Goal: Task Accomplishment & Management: Use online tool/utility

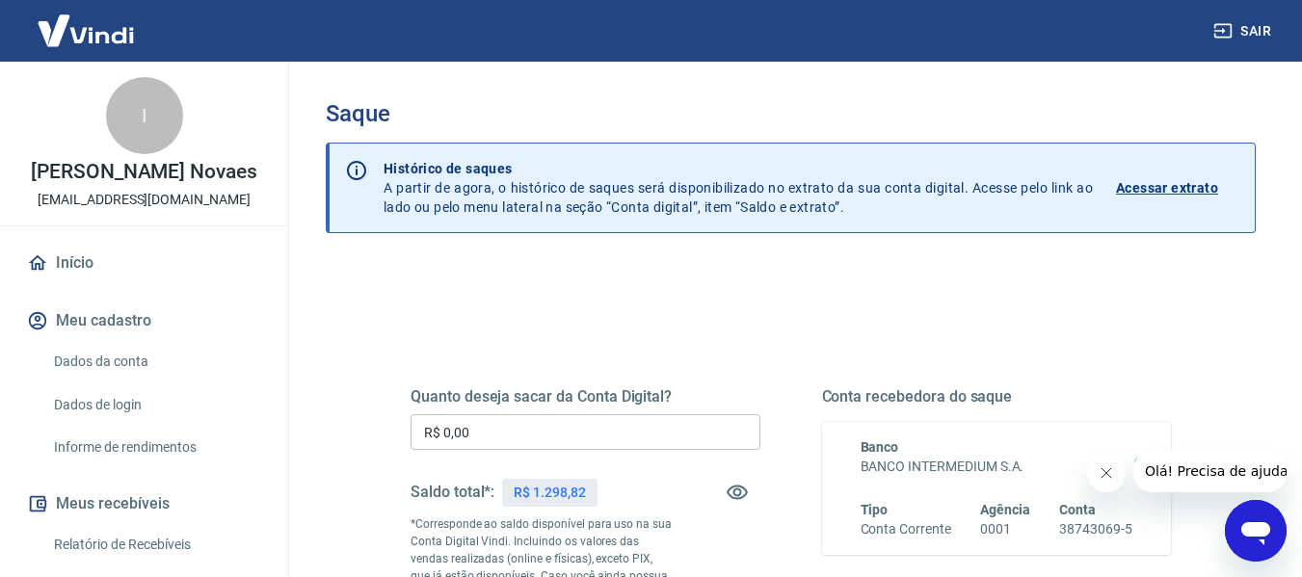
click at [592, 427] on input "R$ 0,00" at bounding box center [585, 432] width 350 height 36
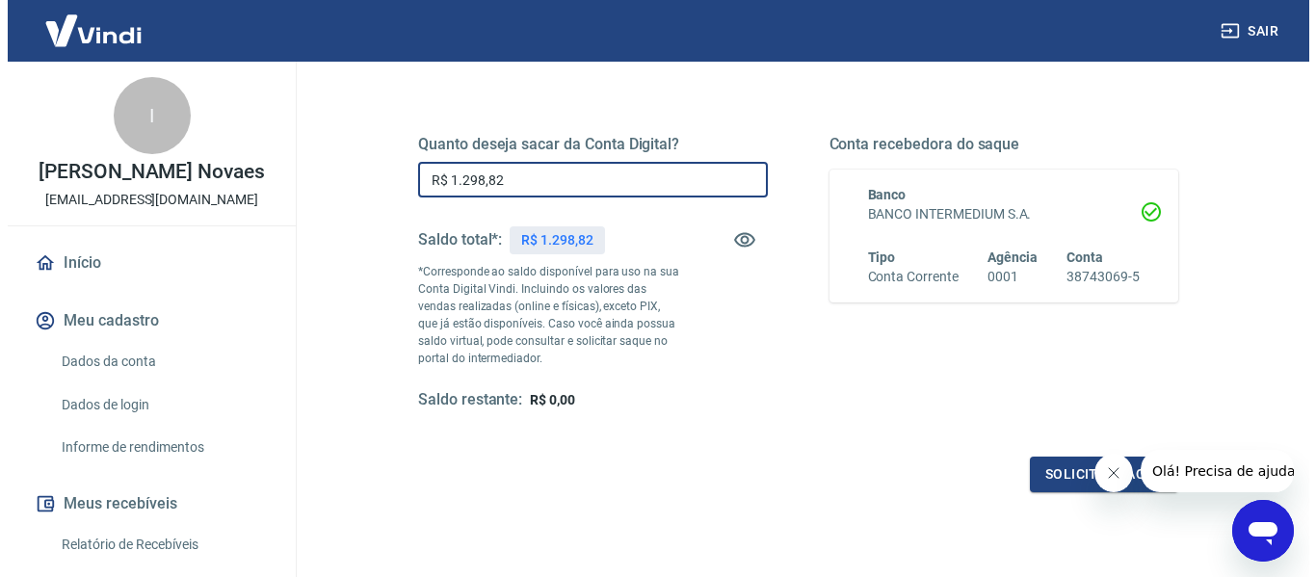
scroll to position [385, 0]
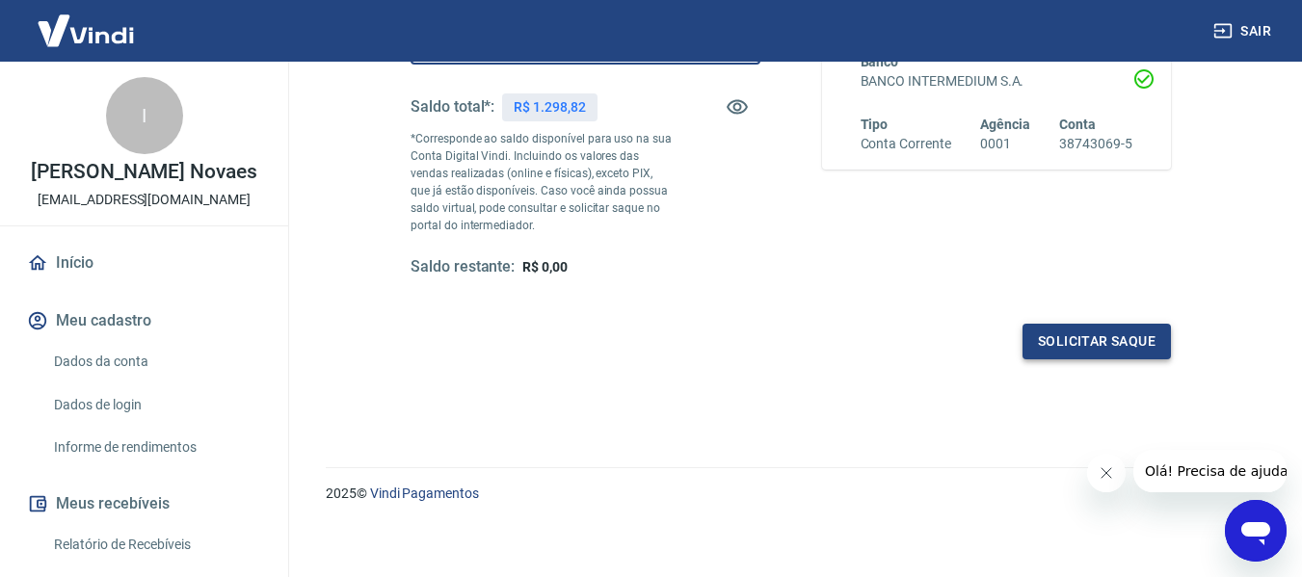
type input "R$ 1.298,82"
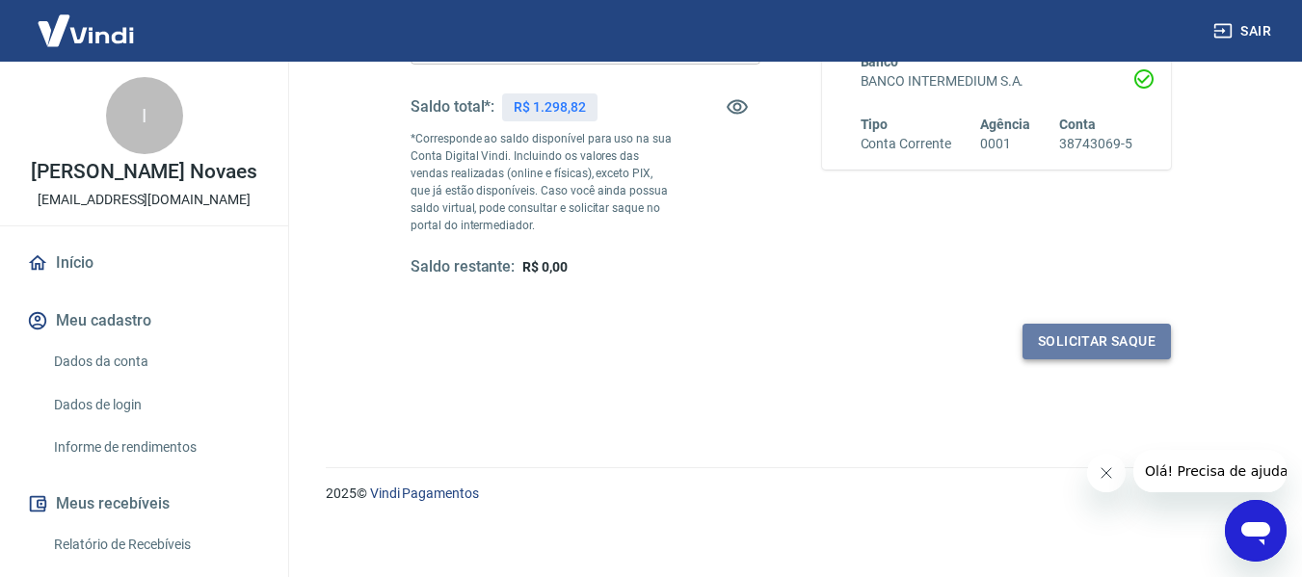
click at [1051, 336] on button "Solicitar saque" at bounding box center [1096, 342] width 148 height 36
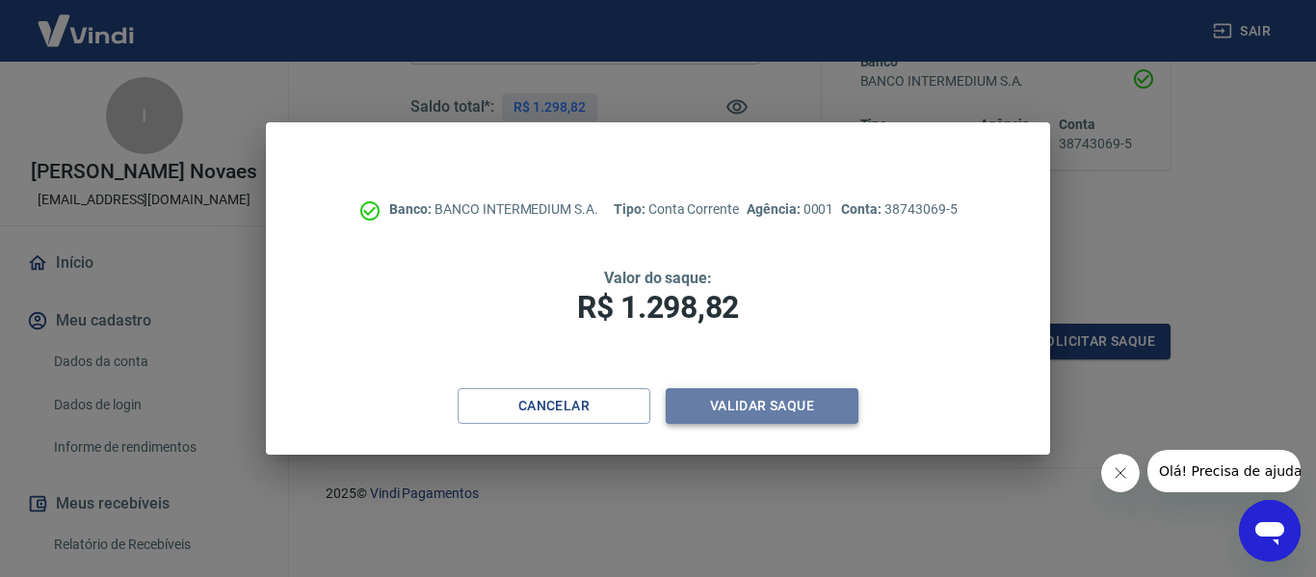
click at [818, 403] on button "Validar saque" at bounding box center [762, 406] width 193 height 36
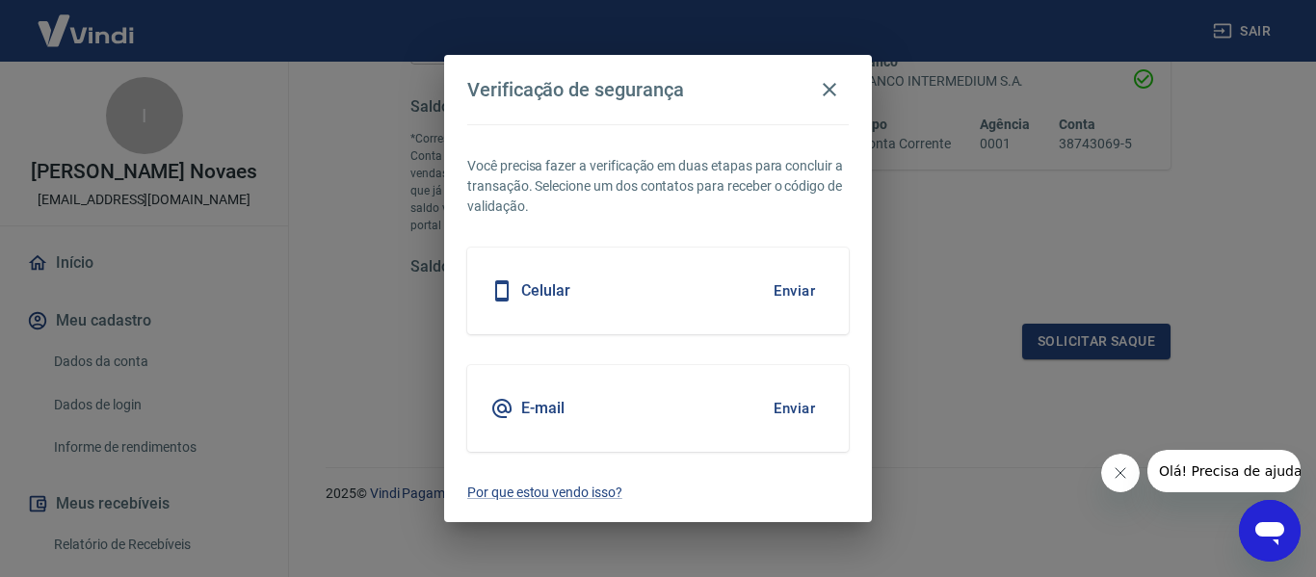
click at [808, 403] on button "Enviar" at bounding box center [794, 408] width 63 height 40
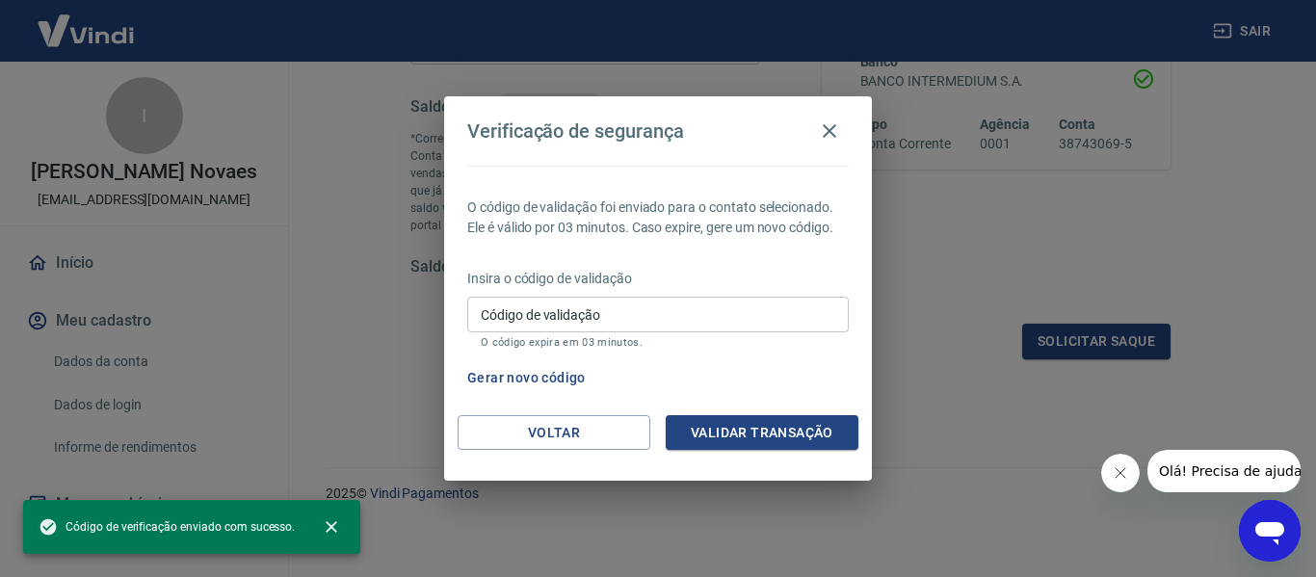
click at [800, 410] on div "O código de validação foi enviado para o contato selecionado. Ele é válido por …" at bounding box center [658, 291] width 428 height 250
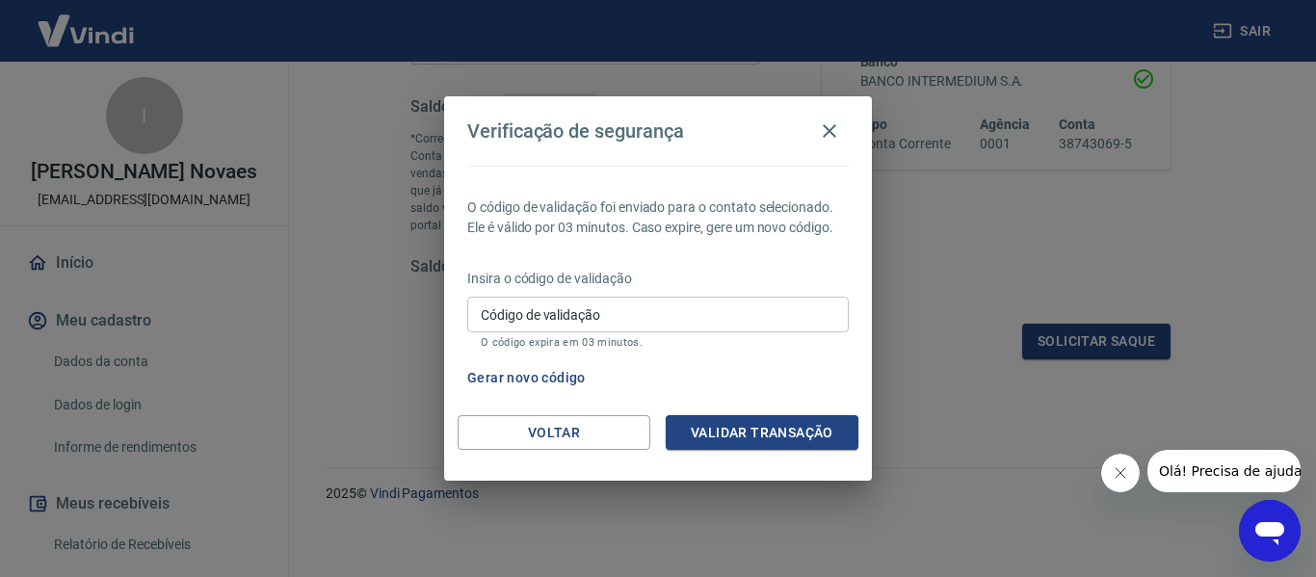
click at [740, 320] on input "Código de validação" at bounding box center [658, 315] width 382 height 36
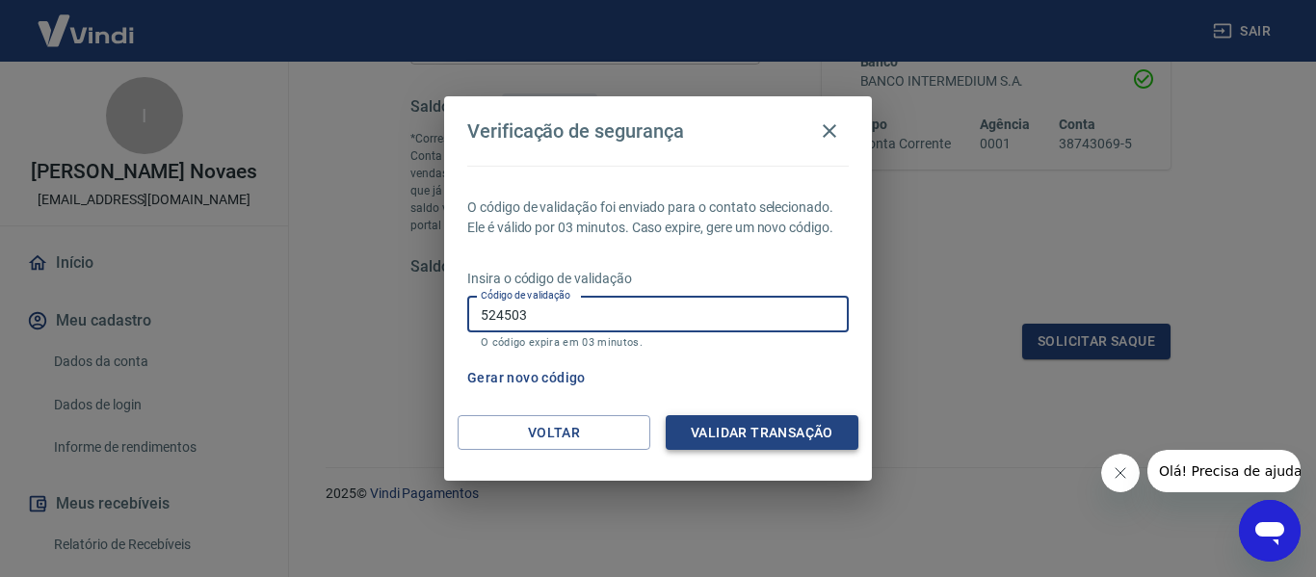
type input "524503"
click at [707, 445] on button "Validar transação" at bounding box center [762, 433] width 193 height 36
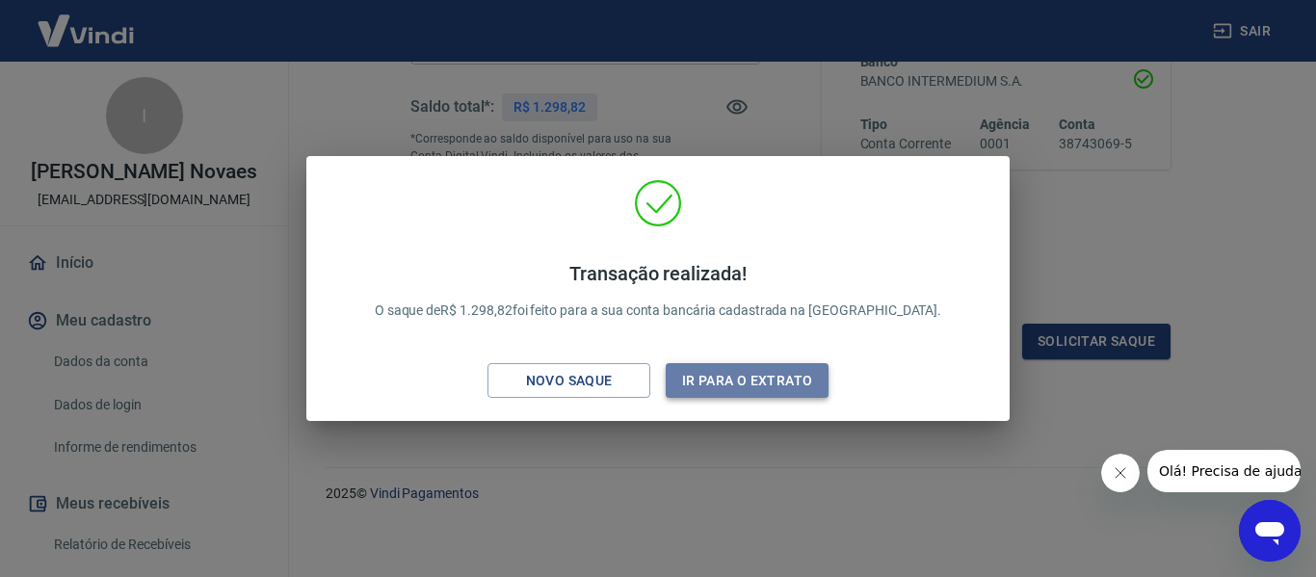
click at [777, 375] on button "Ir para o extrato" at bounding box center [747, 381] width 163 height 36
